Goal: Navigation & Orientation: Find specific page/section

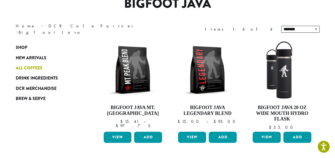
click at [37, 67] on span "All Coffees" at bounding box center [29, 68] width 27 height 7
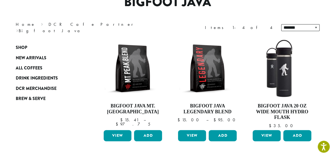
scroll to position [55, 0]
